Goal: Transaction & Acquisition: Purchase product/service

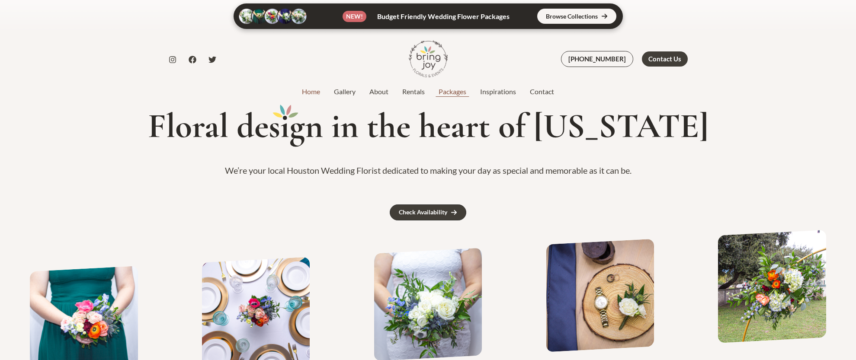
click at [449, 92] on link "Packages" at bounding box center [453, 92] width 42 height 10
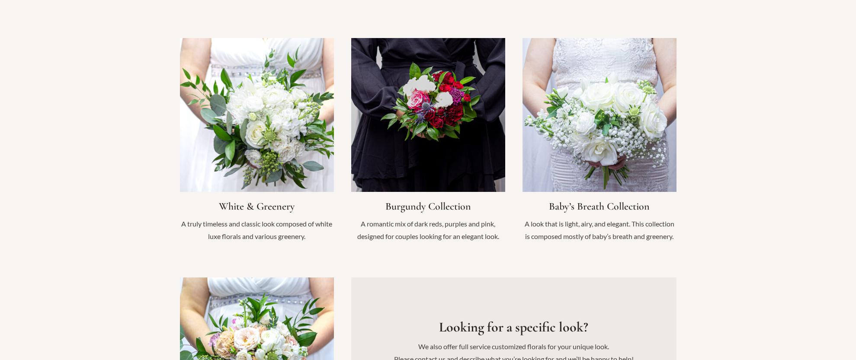
scroll to position [887, 0]
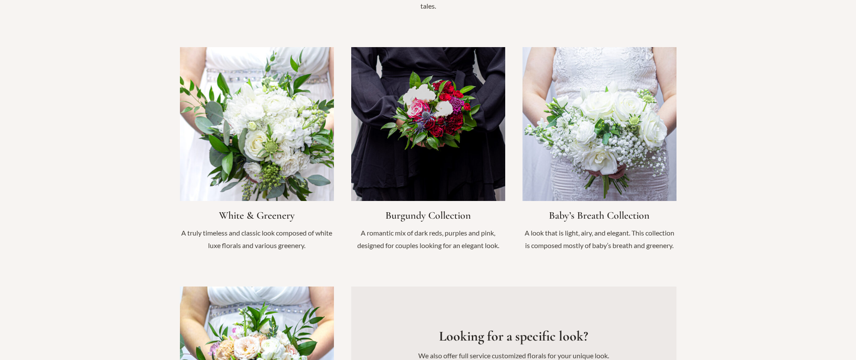
click at [274, 145] on link "Infobox Link" at bounding box center [257, 154] width 154 height 214
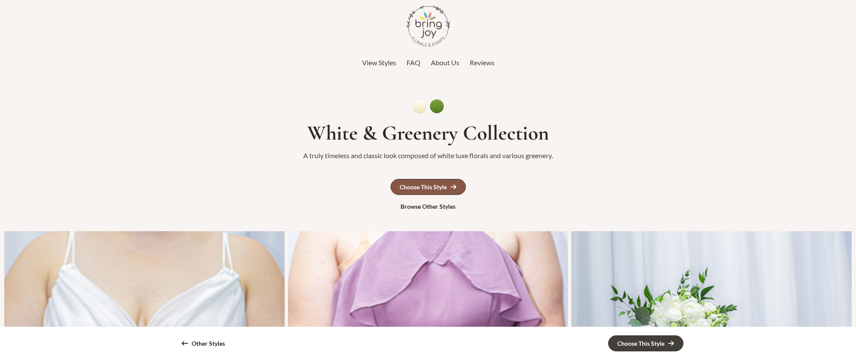
click at [447, 189] on link "Choose This Style" at bounding box center [428, 187] width 75 height 16
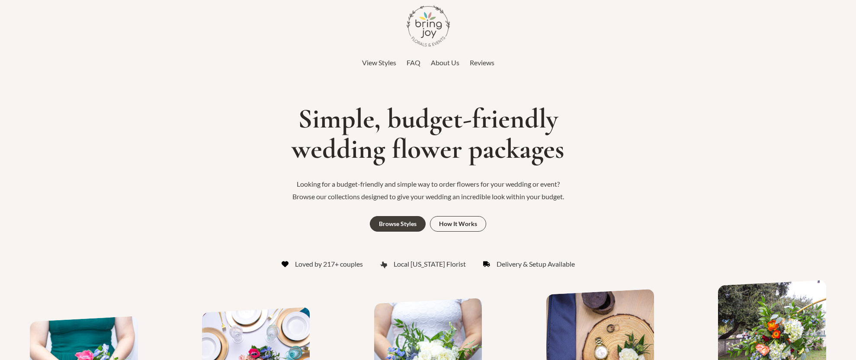
scroll to position [887, 0]
